Goal: Navigation & Orientation: Understand site structure

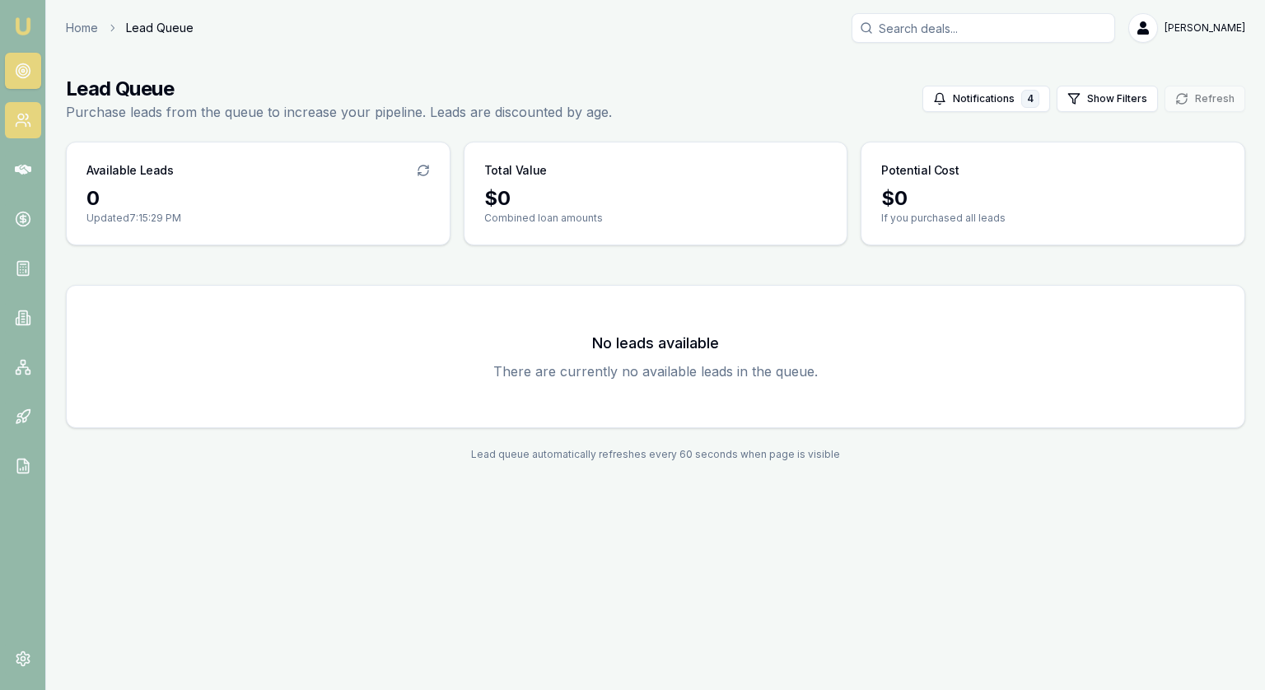
click at [12, 115] on link at bounding box center [23, 120] width 36 height 36
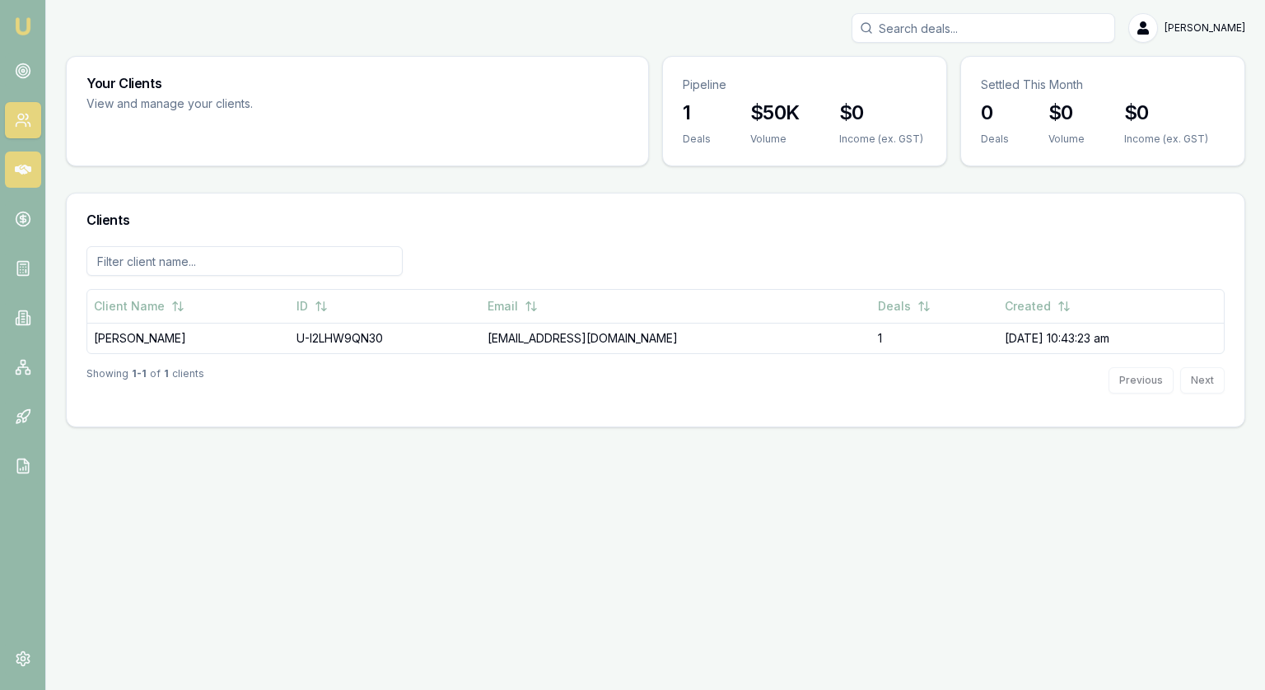
click at [29, 166] on icon at bounding box center [23, 169] width 16 height 16
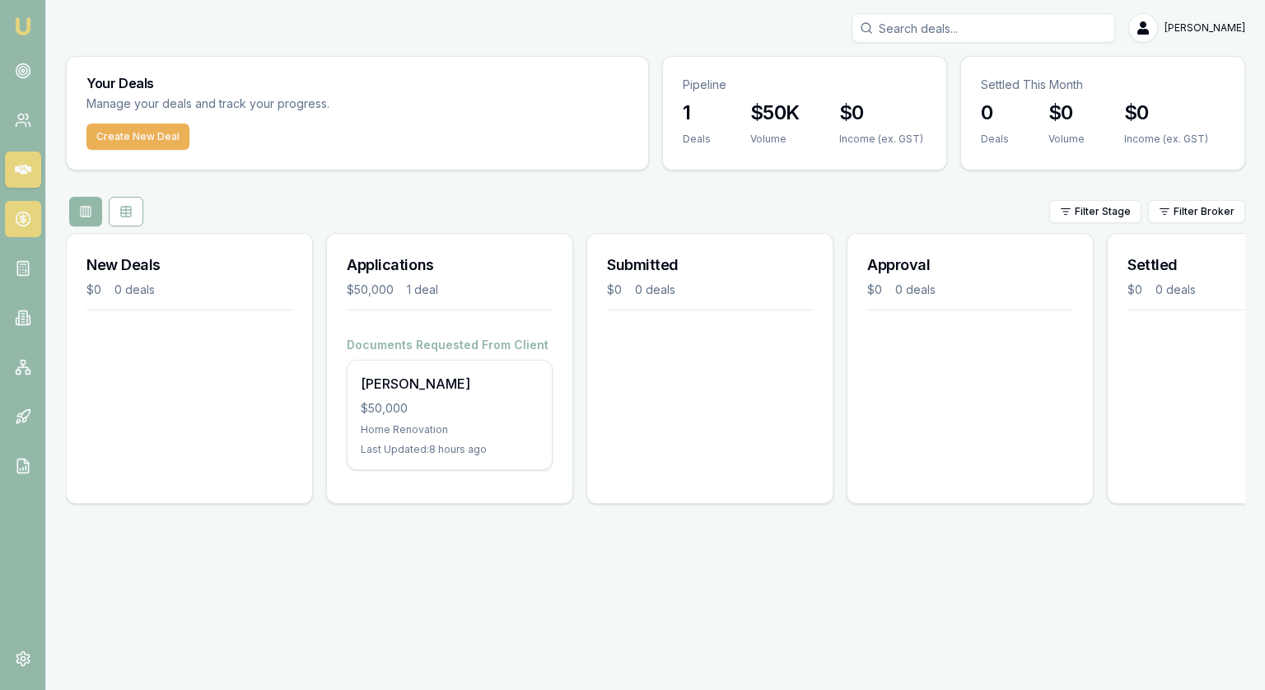
click at [7, 207] on link at bounding box center [23, 219] width 36 height 36
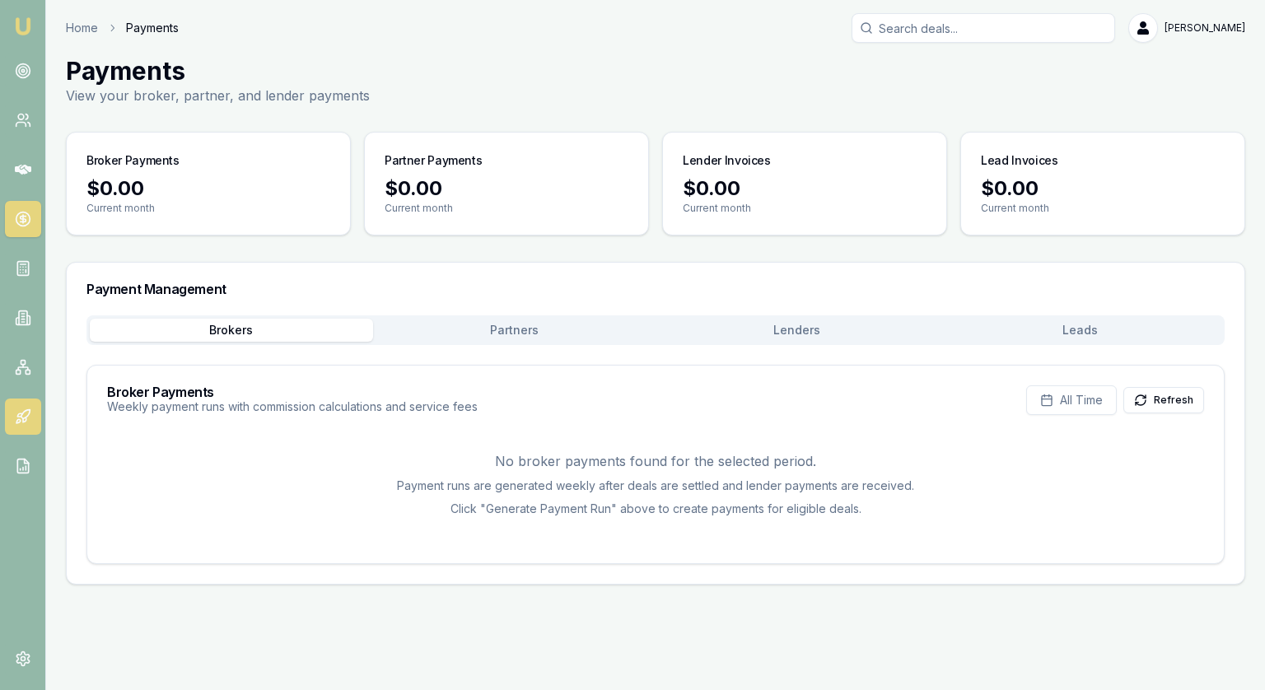
click at [23, 408] on link at bounding box center [23, 417] width 36 height 36
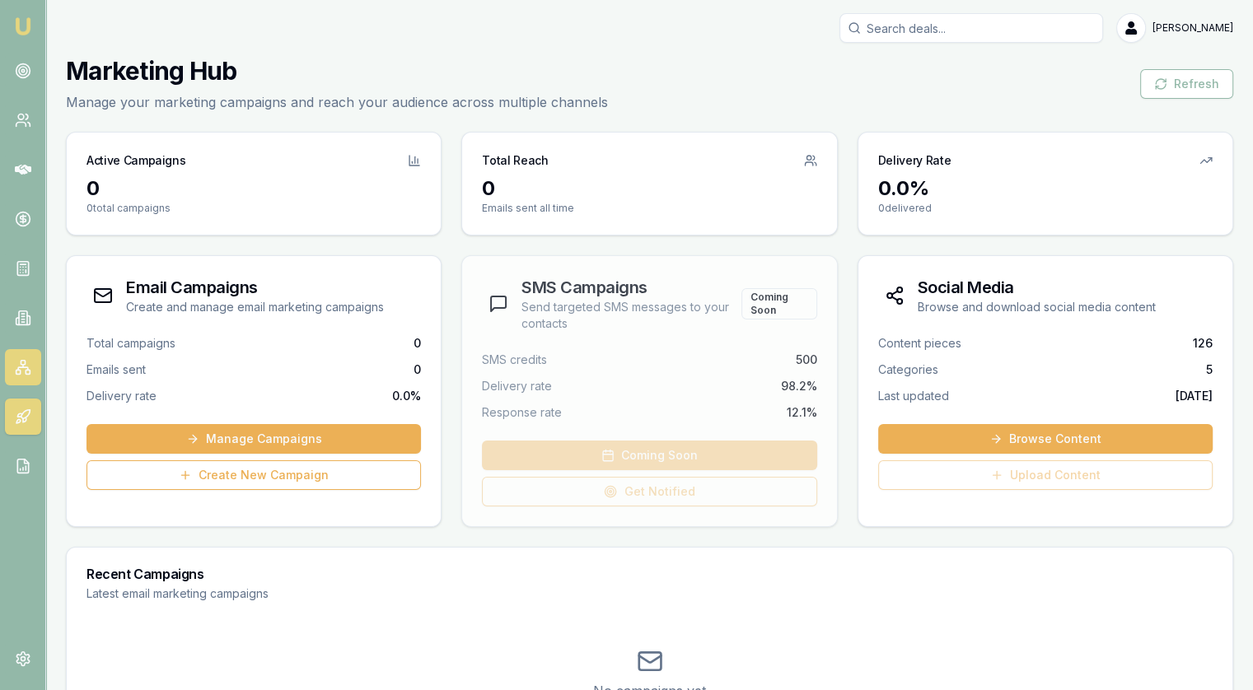
click at [18, 367] on icon at bounding box center [23, 368] width 10 height 2
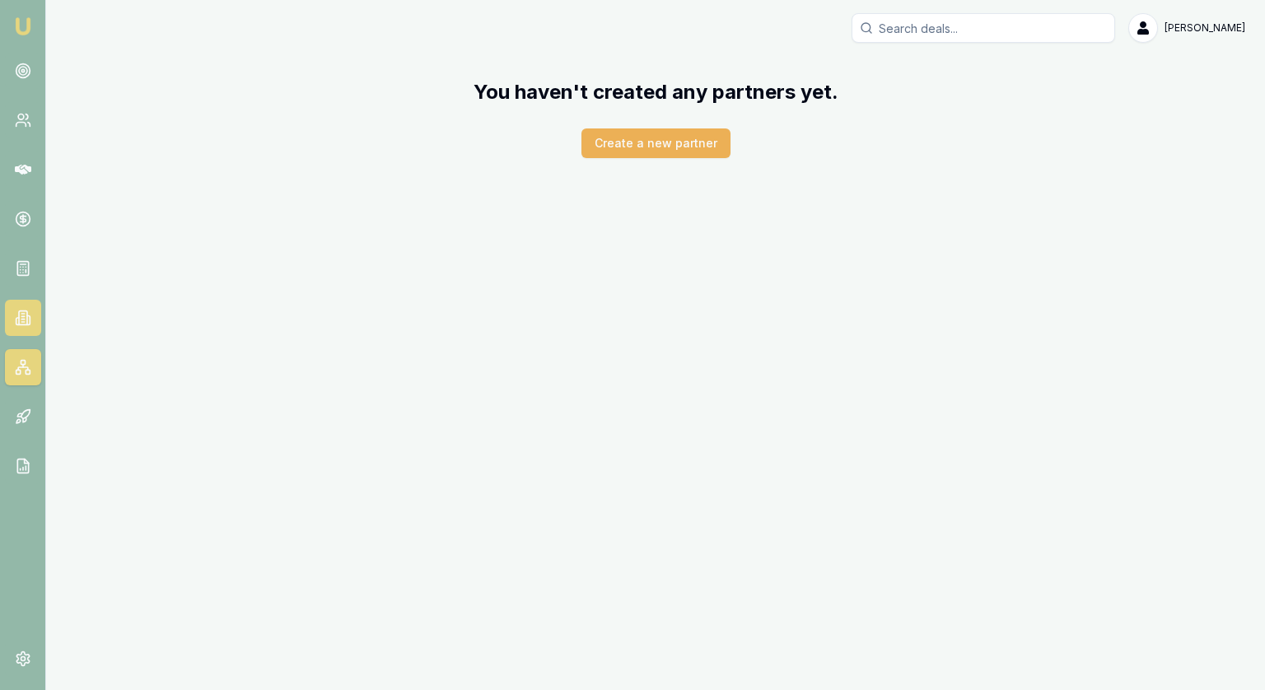
click at [28, 317] on icon at bounding box center [23, 318] width 16 height 16
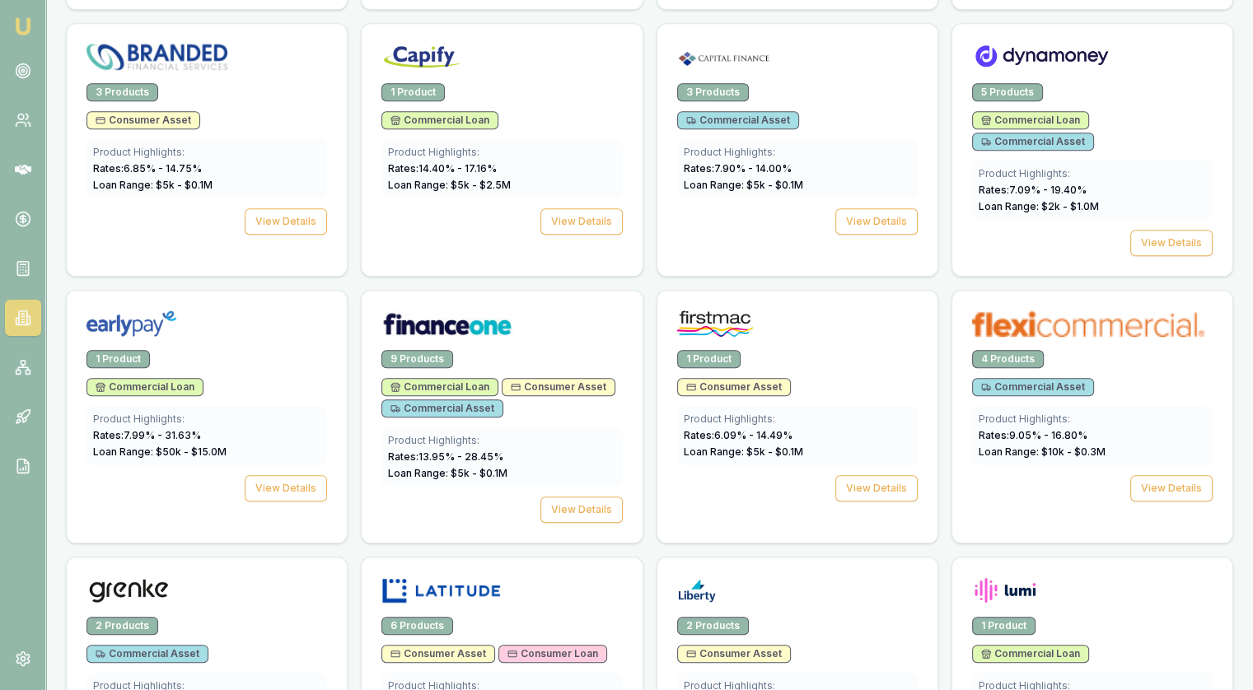
scroll to position [1647, 0]
